Goal: Information Seeking & Learning: Learn about a topic

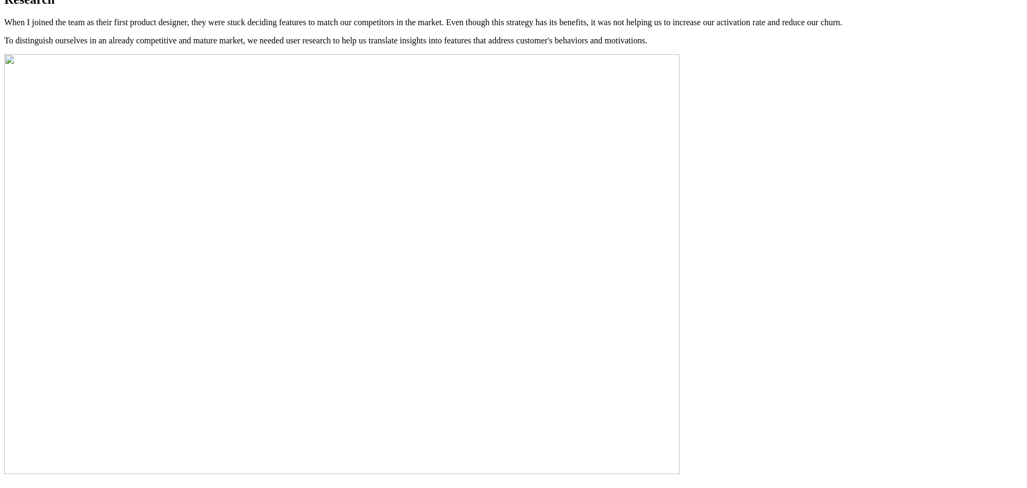
scroll to position [934, 0]
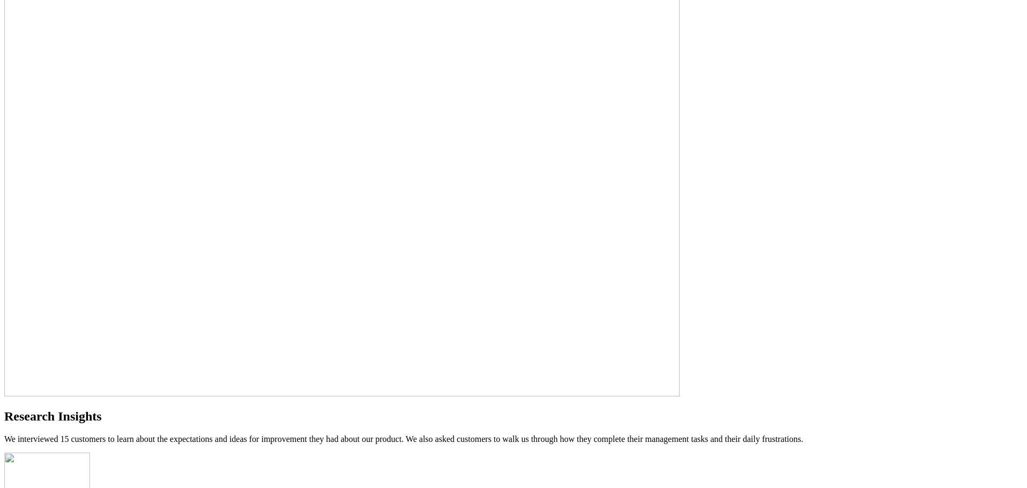
scroll to position [987, 0]
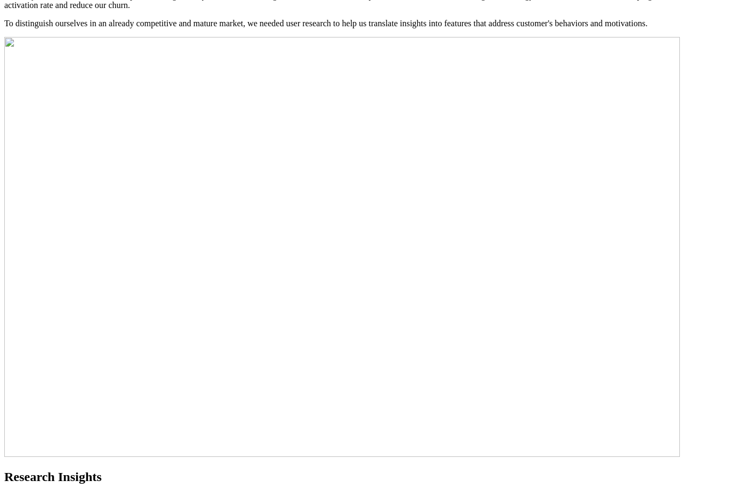
scroll to position [987, 0]
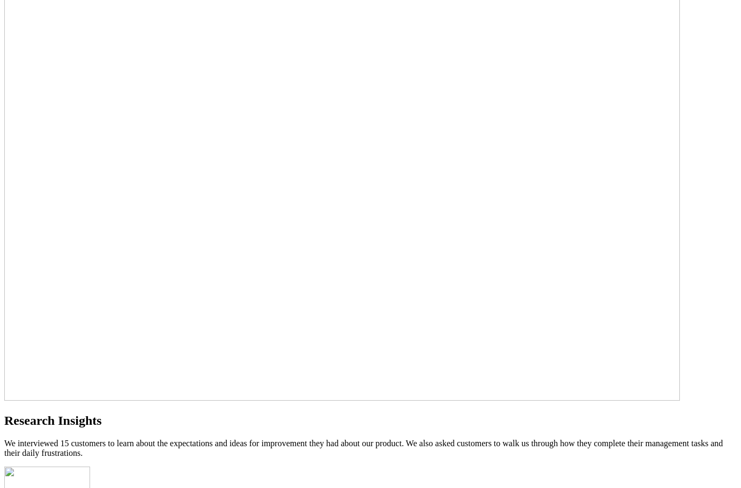
scroll to position [1041, 0]
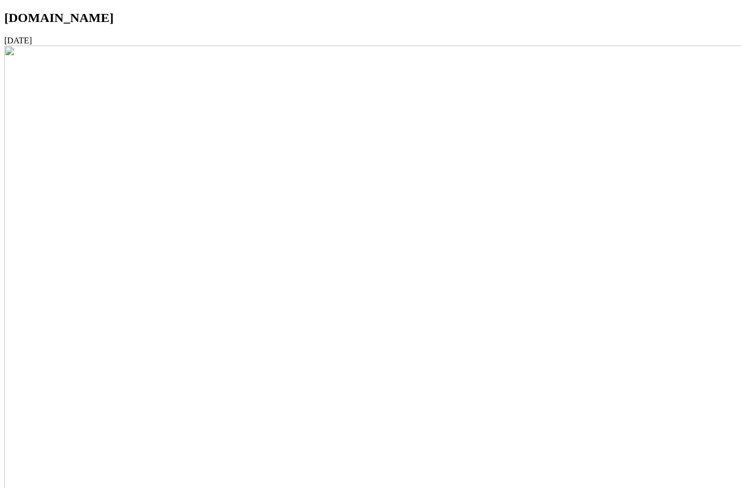
scroll to position [1049, 0]
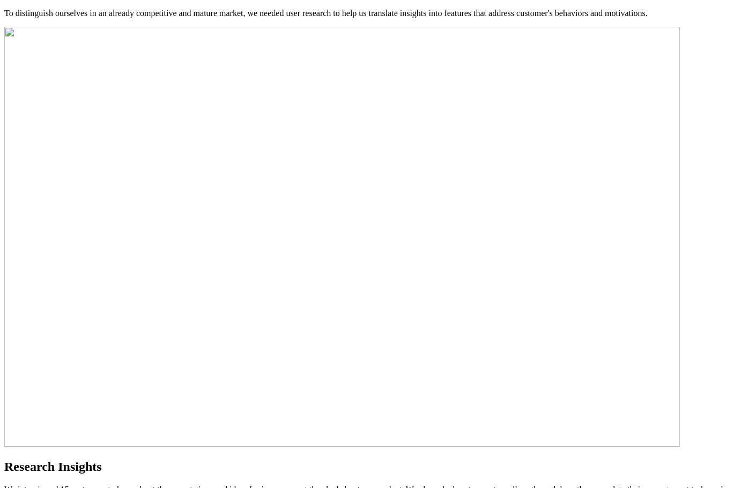
scroll to position [987, 0]
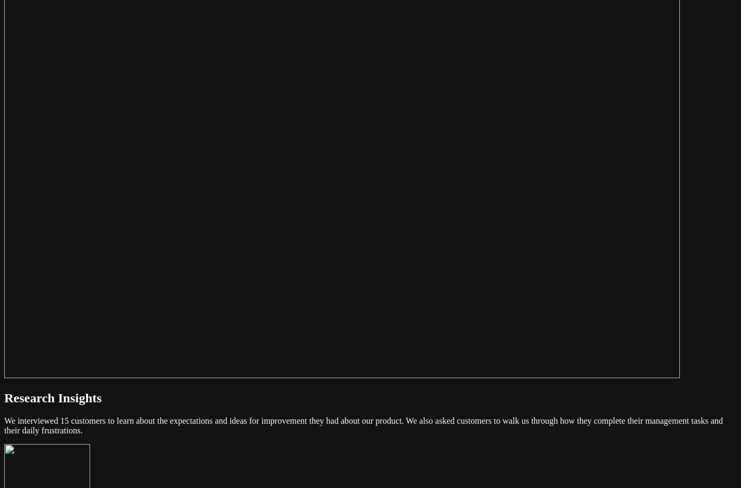
scroll to position [1095, 0]
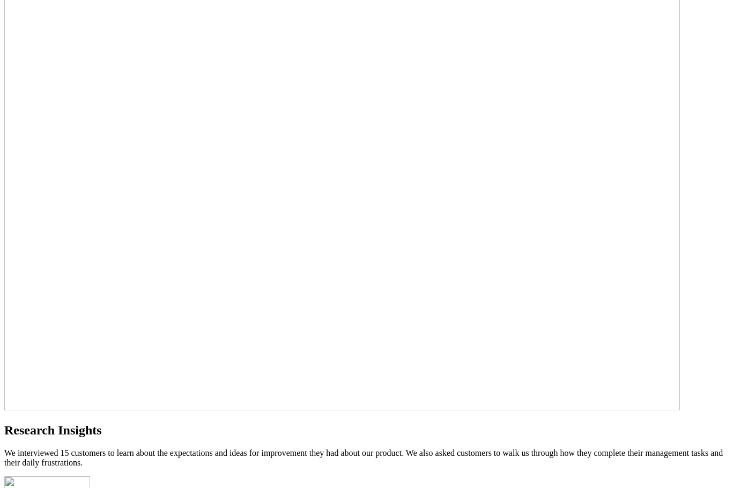
scroll to position [1041, 0]
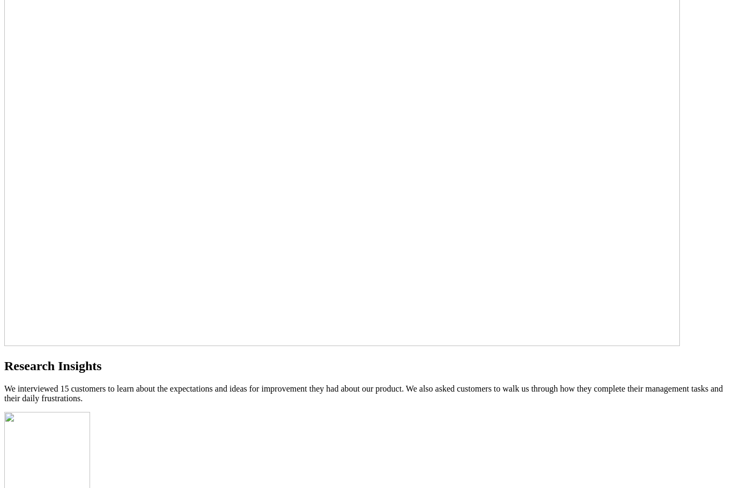
scroll to position [1102, 0]
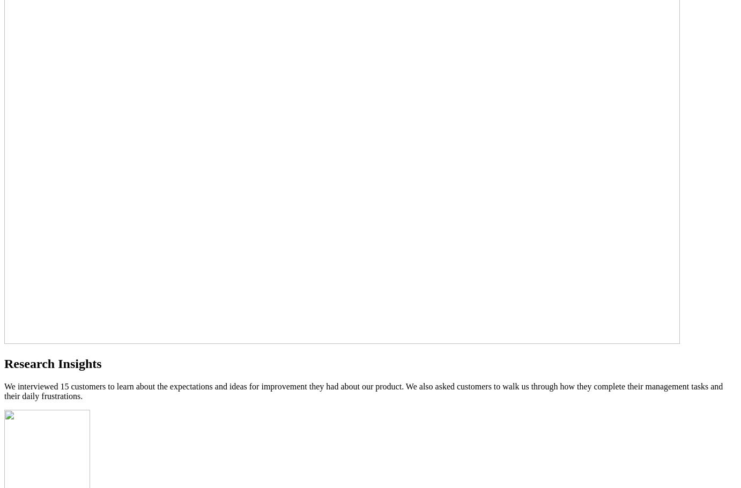
drag, startPoint x: 339, startPoint y: 396, endPoint x: 284, endPoint y: 352, distance: 71.3
drag, startPoint x: 350, startPoint y: 399, endPoint x: 286, endPoint y: 348, distance: 80.9
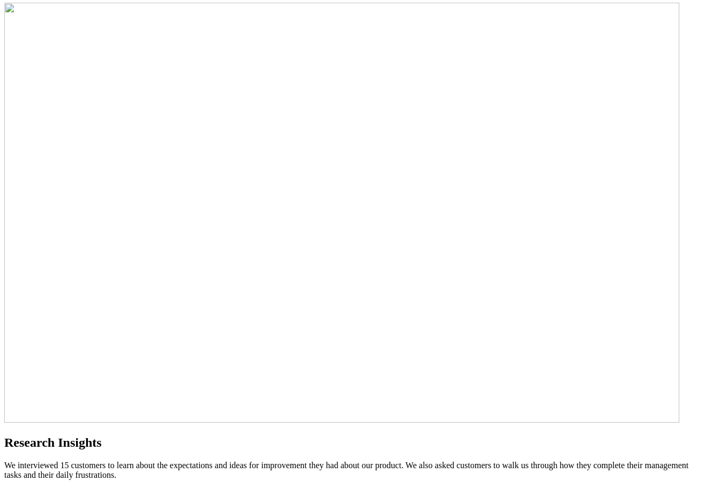
scroll to position [1086, 0]
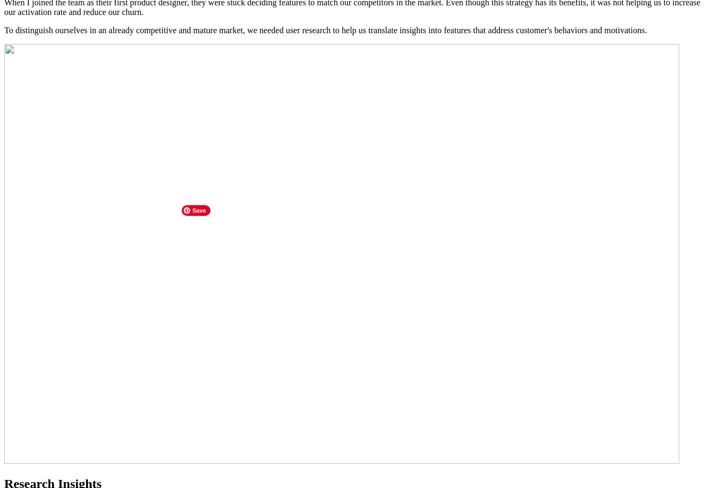
scroll to position [978, 0]
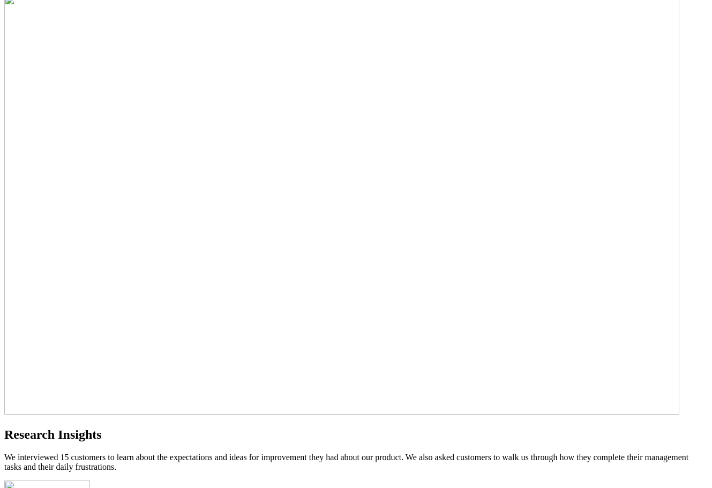
scroll to position [1032, 0]
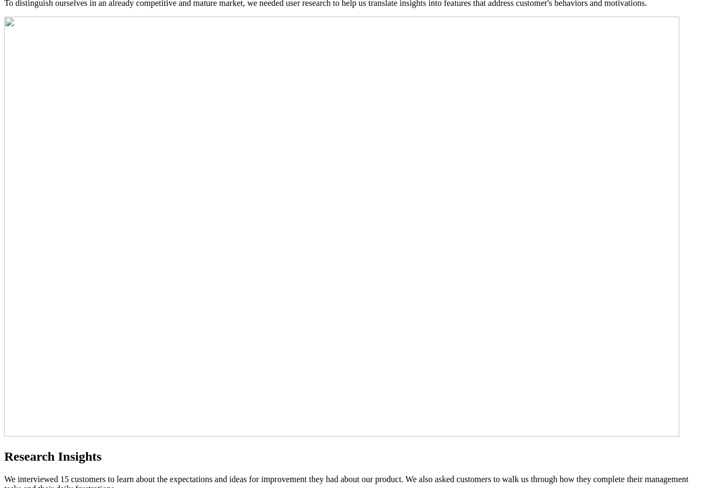
scroll to position [978, 0]
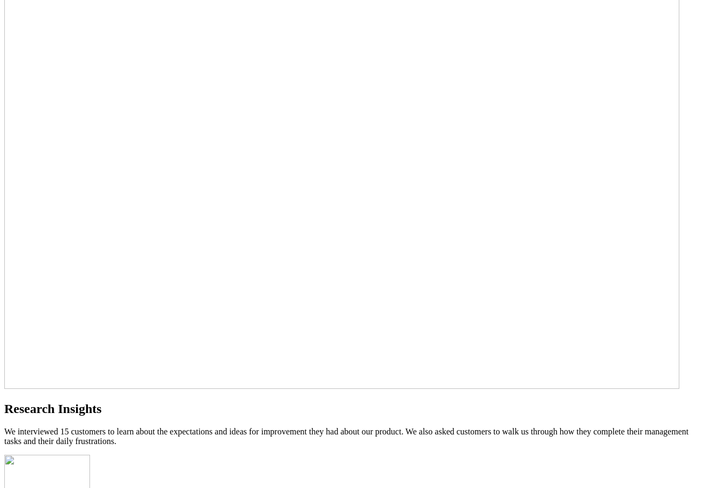
scroll to position [1086, 0]
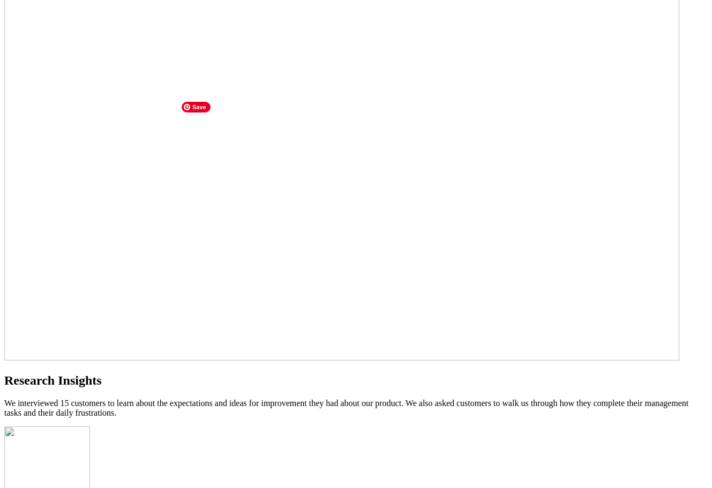
drag, startPoint x: 533, startPoint y: 152, endPoint x: 221, endPoint y: 101, distance: 316.1
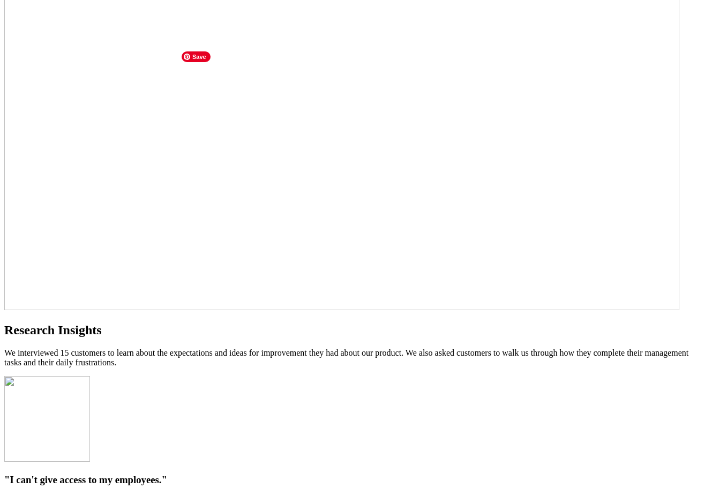
scroll to position [1139, 0]
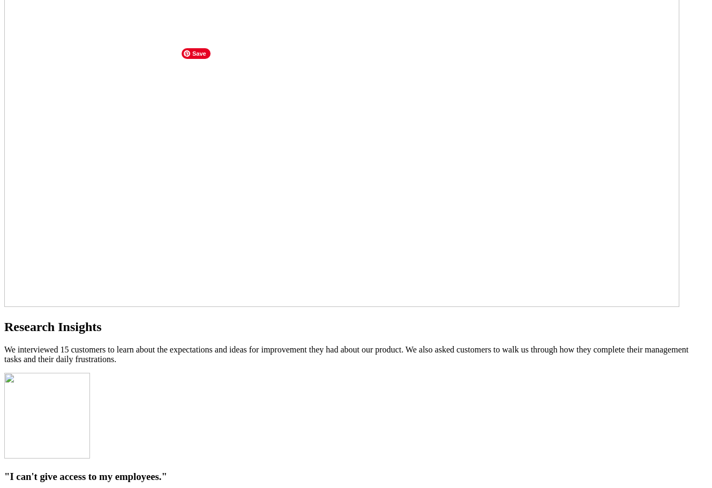
drag, startPoint x: 374, startPoint y: 232, endPoint x: 261, endPoint y: 185, distance: 121.6
drag, startPoint x: 372, startPoint y: 232, endPoint x: 257, endPoint y: 183, distance: 125.2
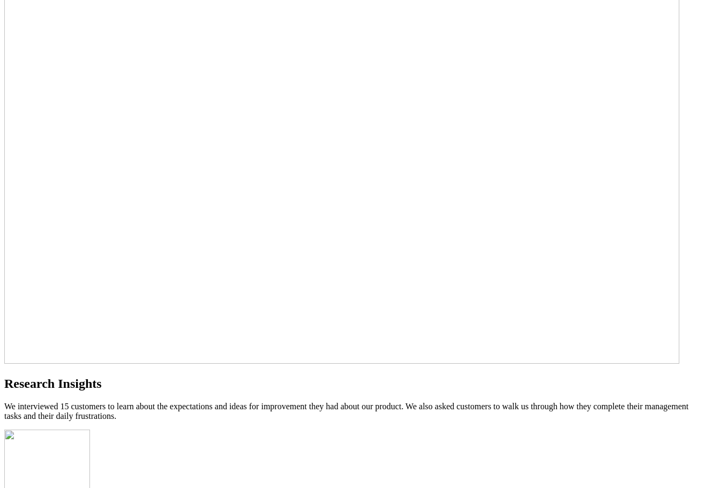
scroll to position [1086, 0]
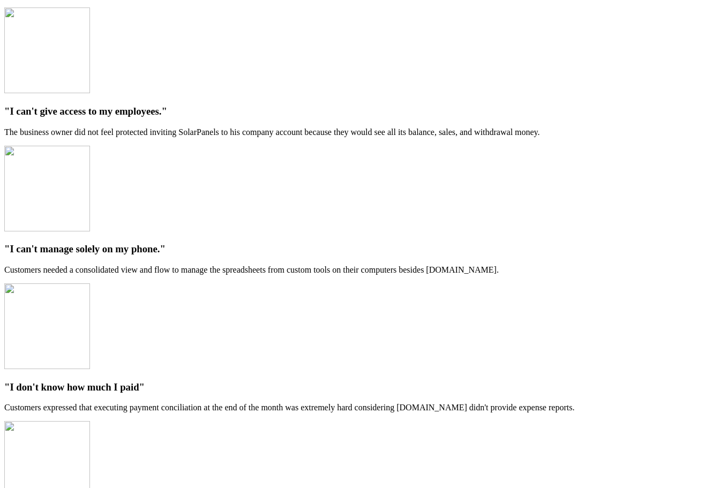
scroll to position [1568, 0]
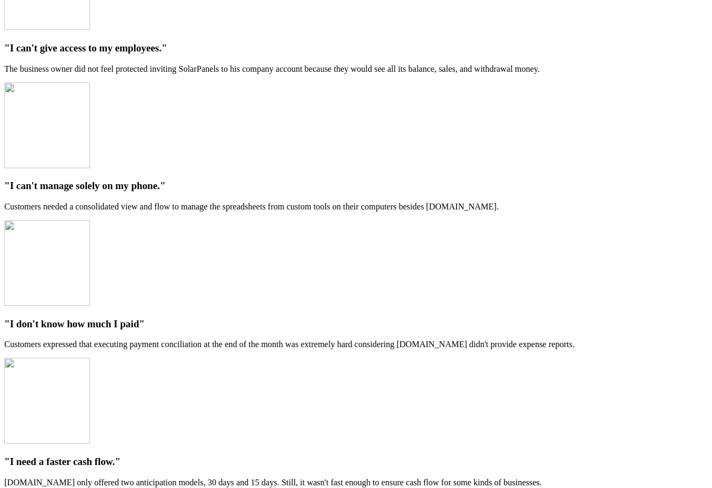
drag, startPoint x: 435, startPoint y: 170, endPoint x: 136, endPoint y: 96, distance: 307.6
drag, startPoint x: 156, startPoint y: 91, endPoint x: 460, endPoint y: 169, distance: 314.0
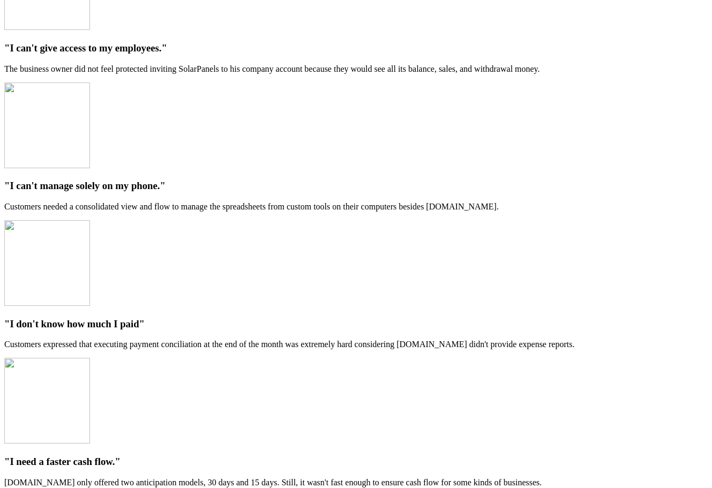
drag, startPoint x: 411, startPoint y: 161, endPoint x: 171, endPoint y: 44, distance: 267.1
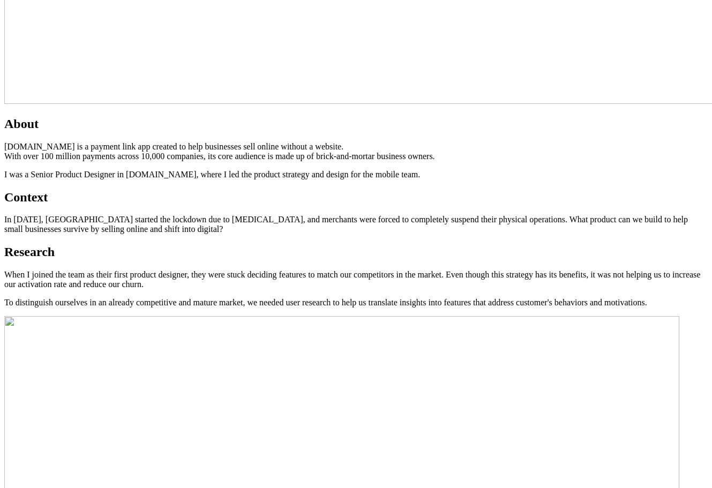
scroll to position [643, 0]
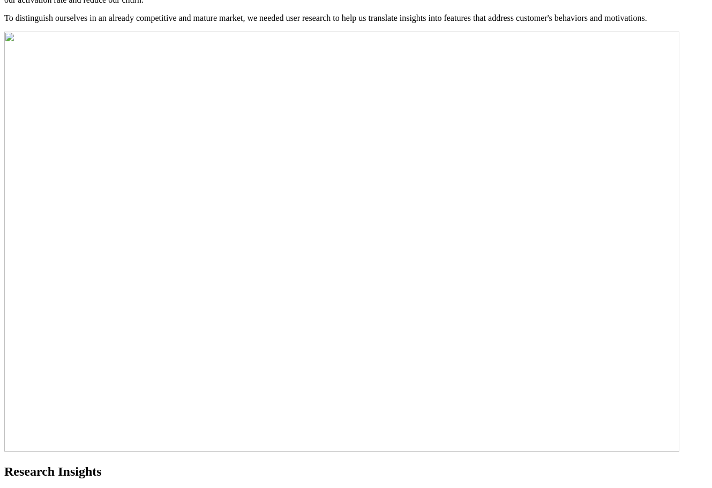
scroll to position [1019, 0]
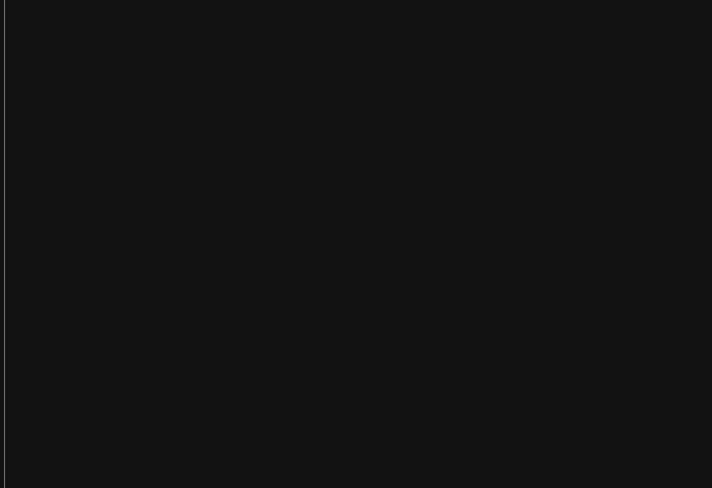
scroll to position [1876, 0]
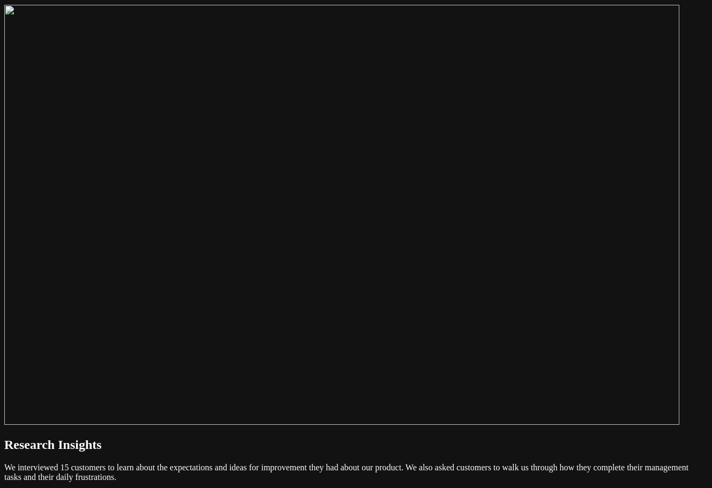
scroll to position [1019, 0]
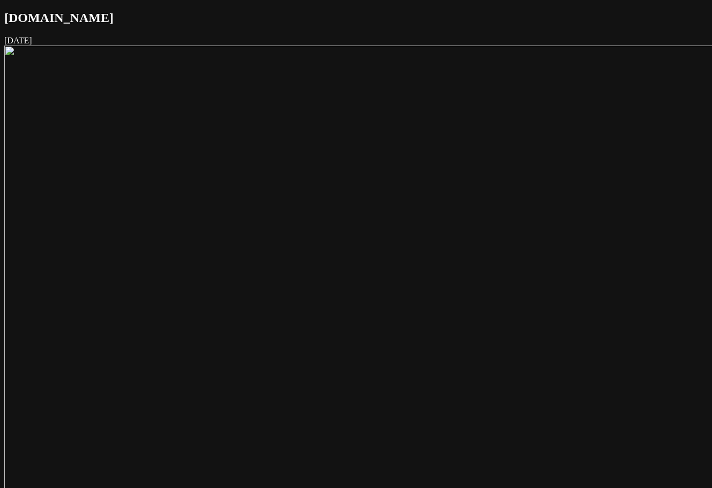
scroll to position [1024, 0]
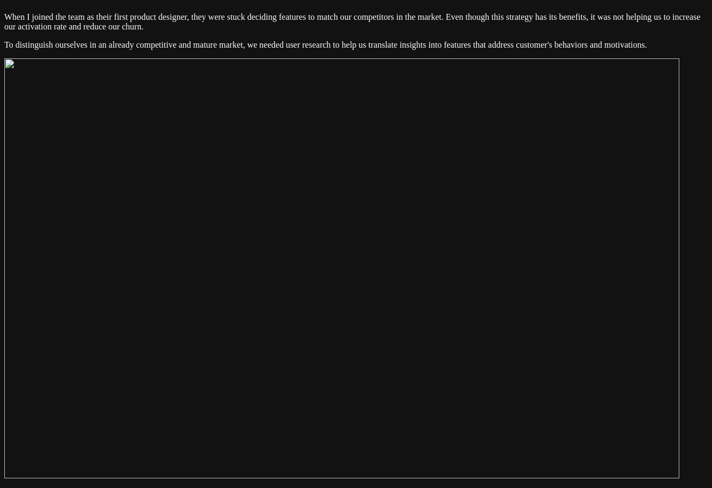
scroll to position [963, 0]
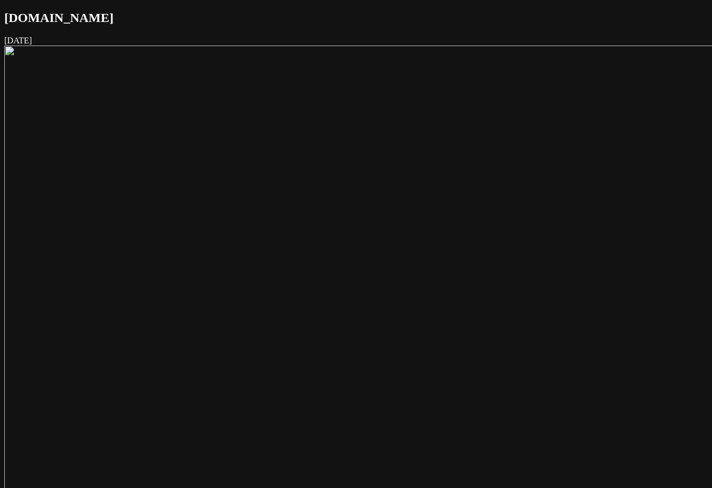
scroll to position [963, 0]
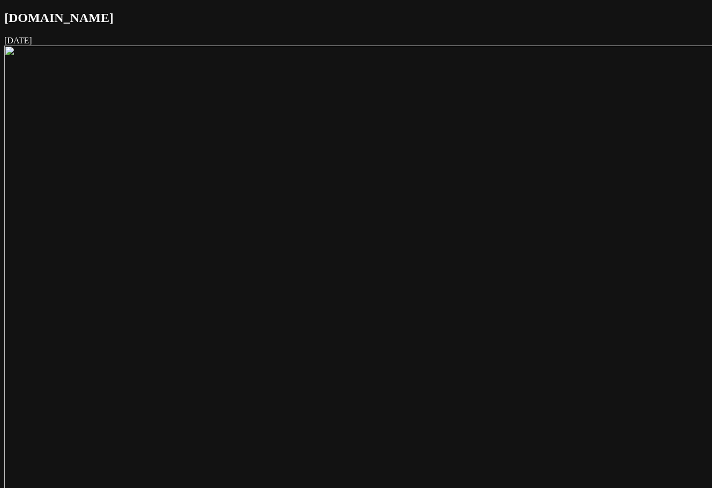
scroll to position [963, 0]
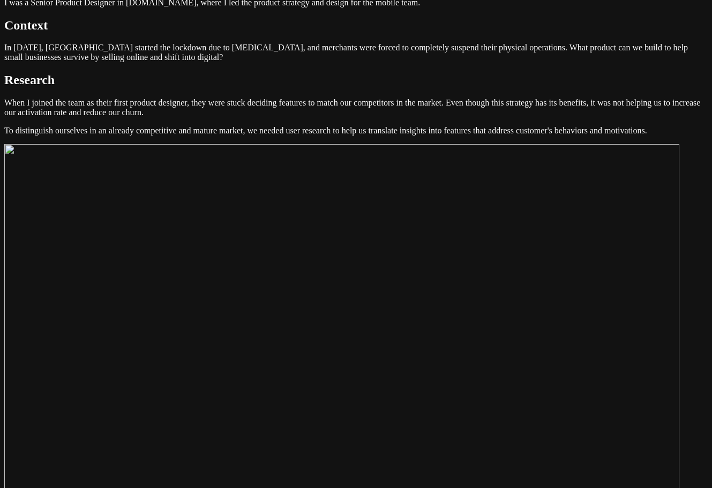
scroll to position [880, 0]
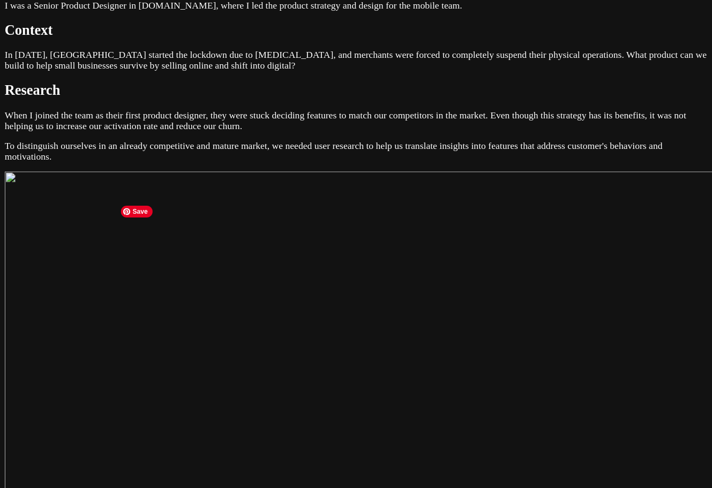
scroll to position [880, 0]
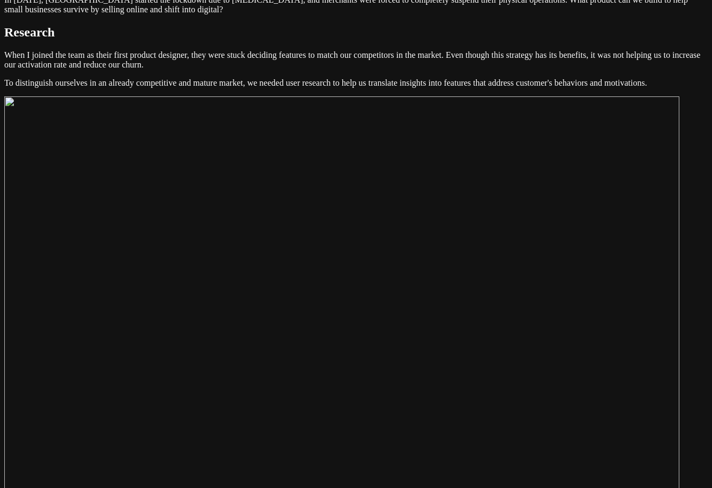
scroll to position [934, 0]
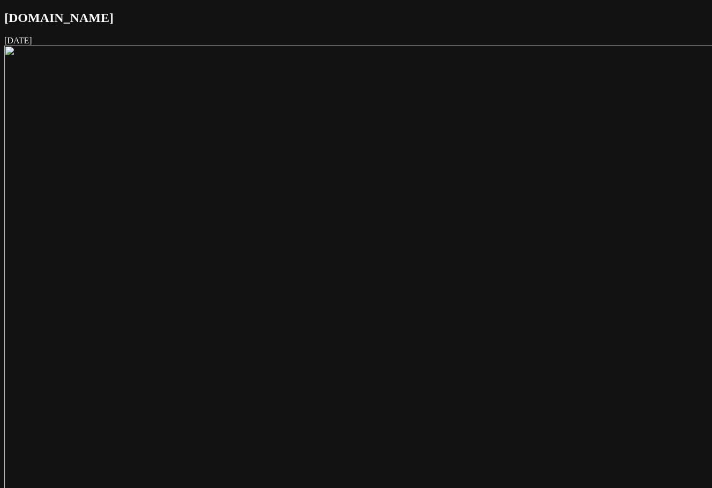
scroll to position [934, 0]
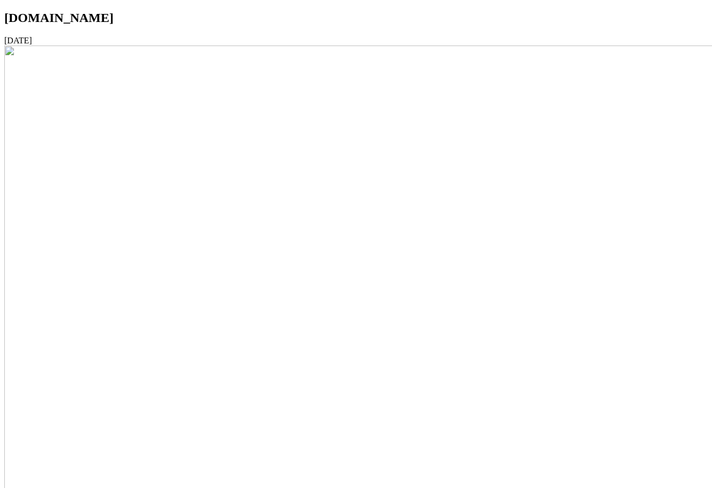
scroll to position [934, 0]
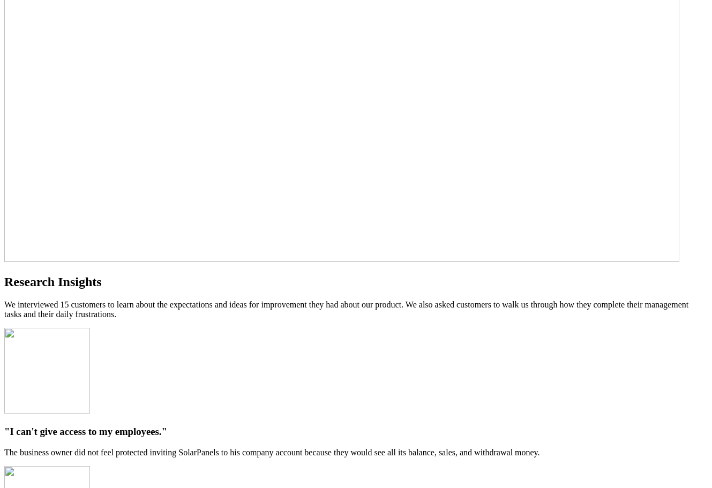
scroll to position [1202, 0]
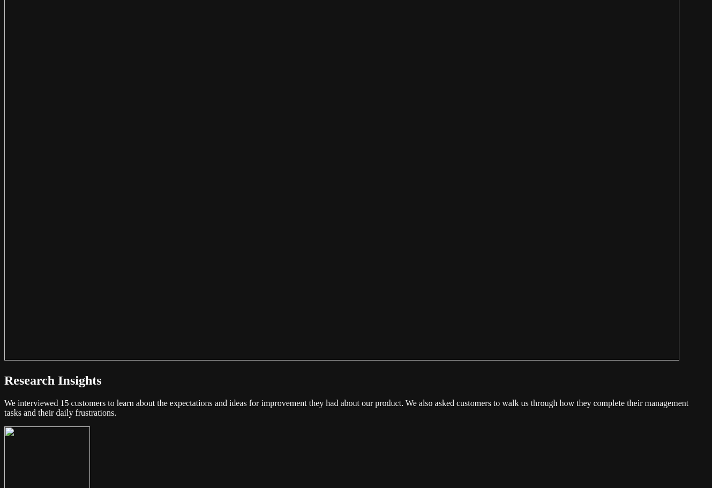
scroll to position [1041, 0]
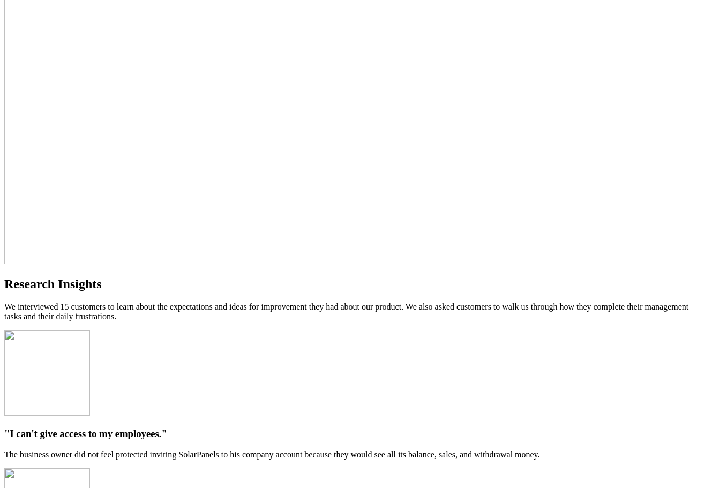
scroll to position [1255, 0]
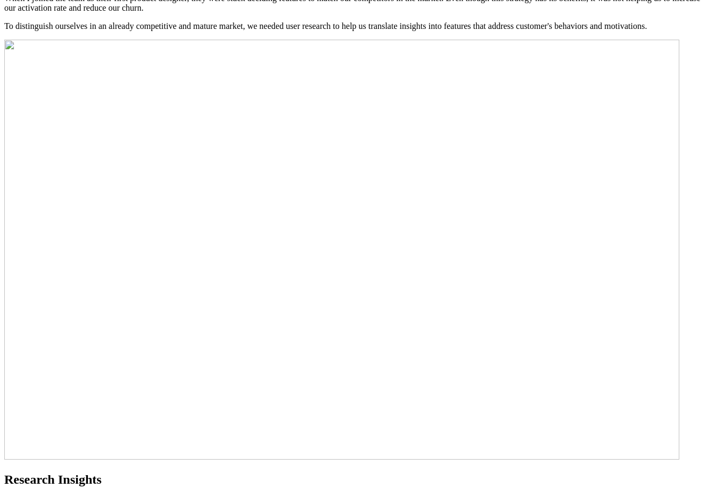
scroll to position [934, 0]
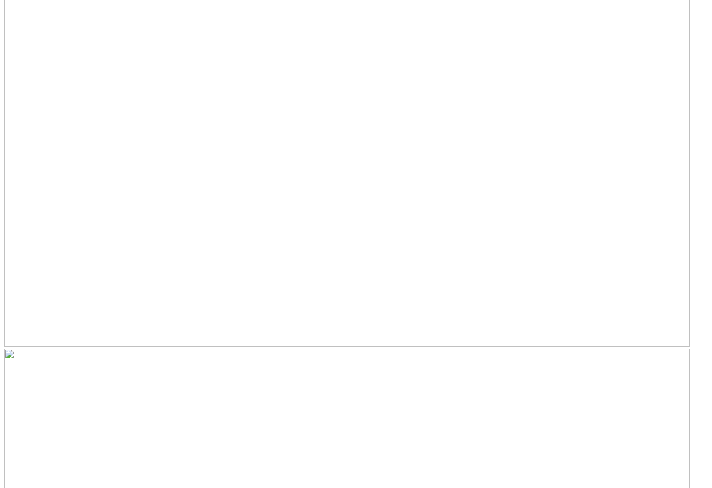
scroll to position [4150, 0]
